Goal: Check status

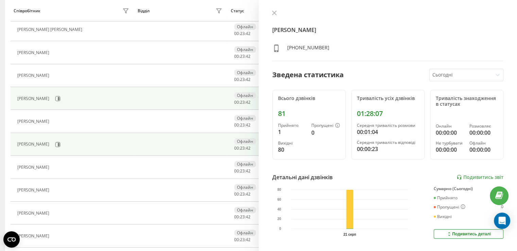
scroll to position [136, 0]
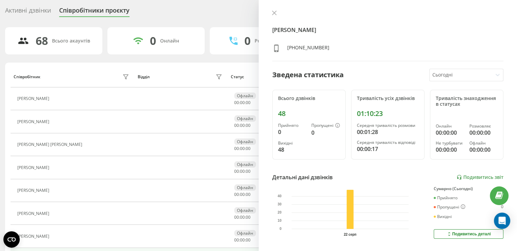
scroll to position [105, 0]
